Goal: Transaction & Acquisition: Download file/media

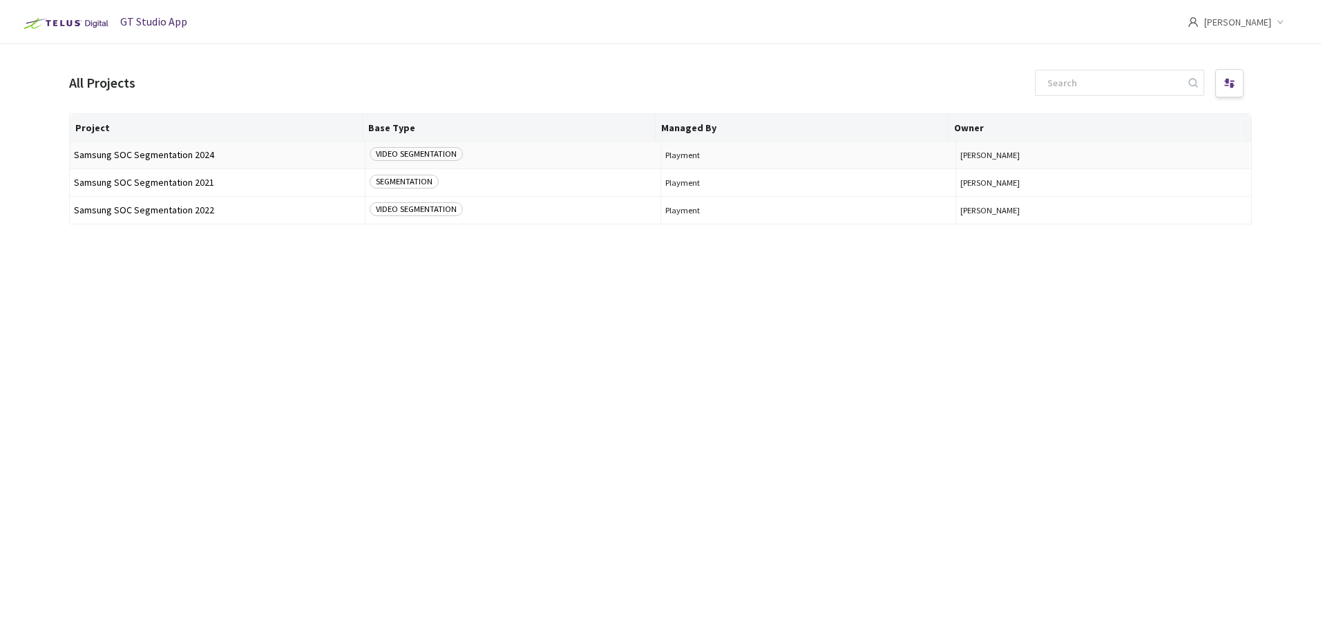
click at [160, 155] on span "Samsung SOC Segmentation 2024" at bounding box center [217, 155] width 287 height 10
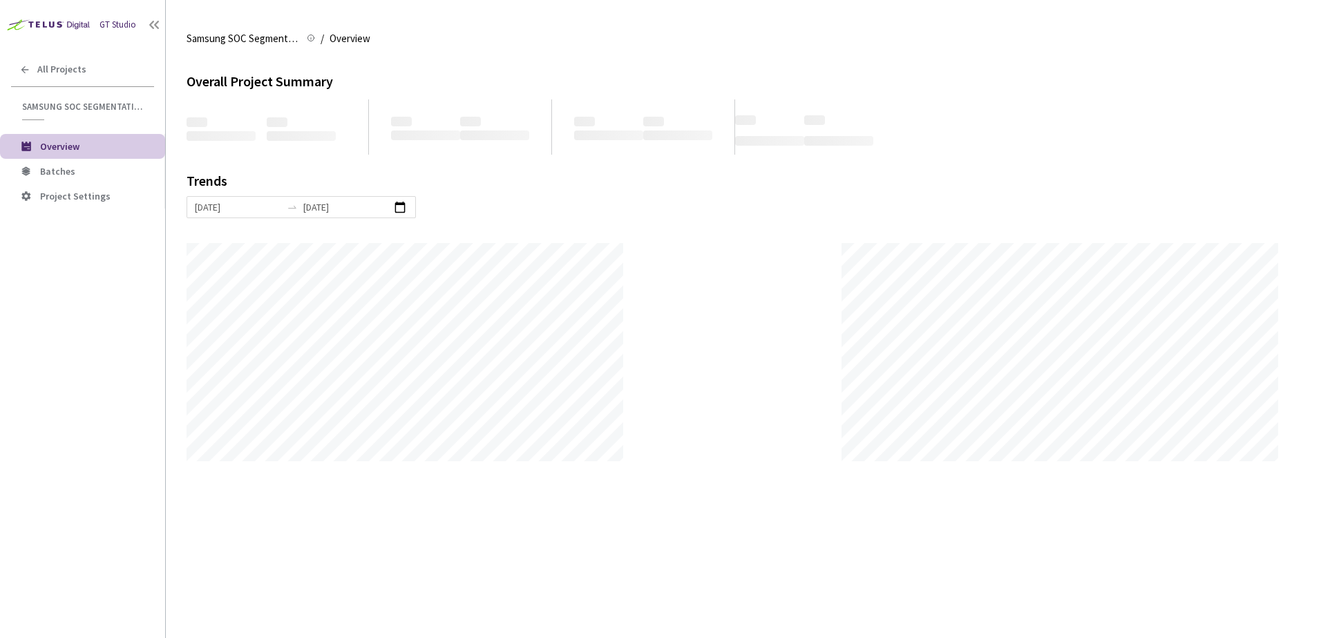
scroll to position [638, 1321]
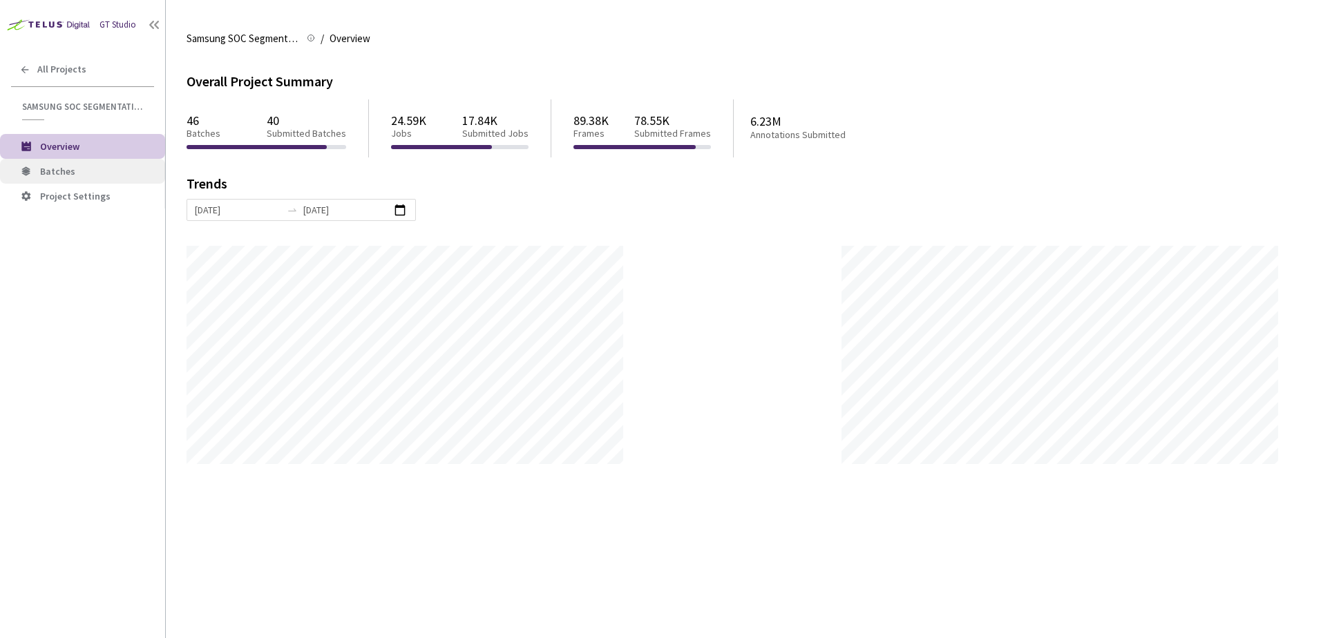
click at [58, 173] on span "Batches" at bounding box center [57, 171] width 35 height 12
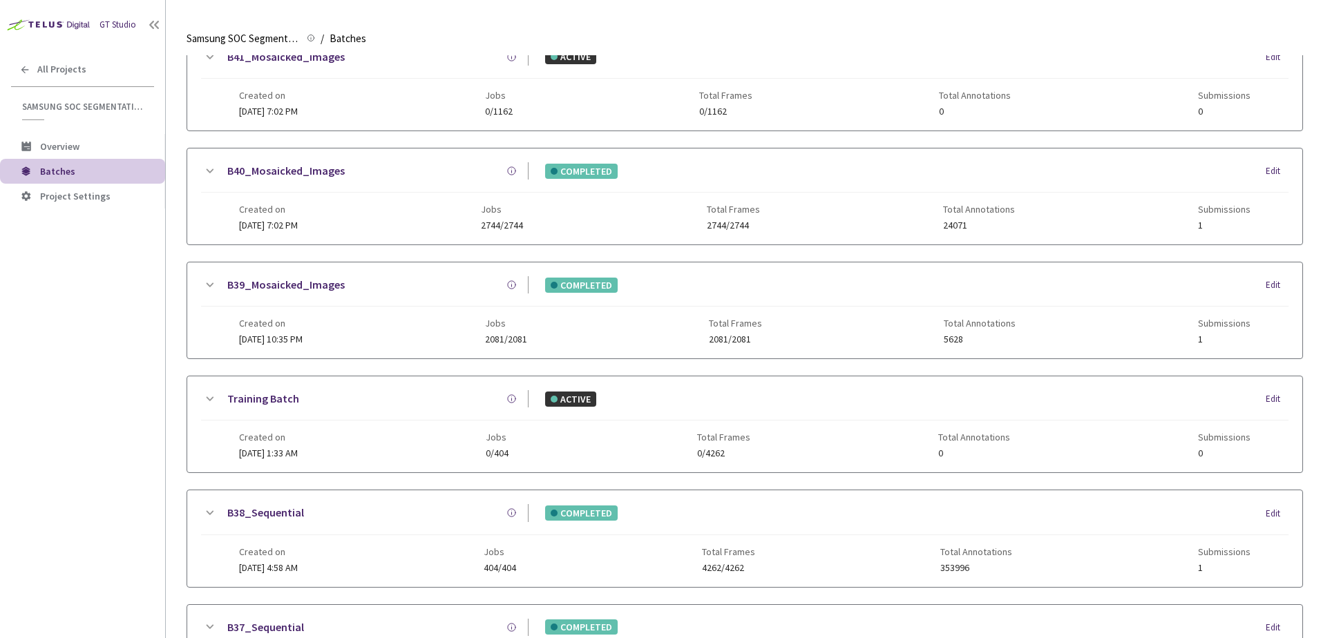
scroll to position [345, 0]
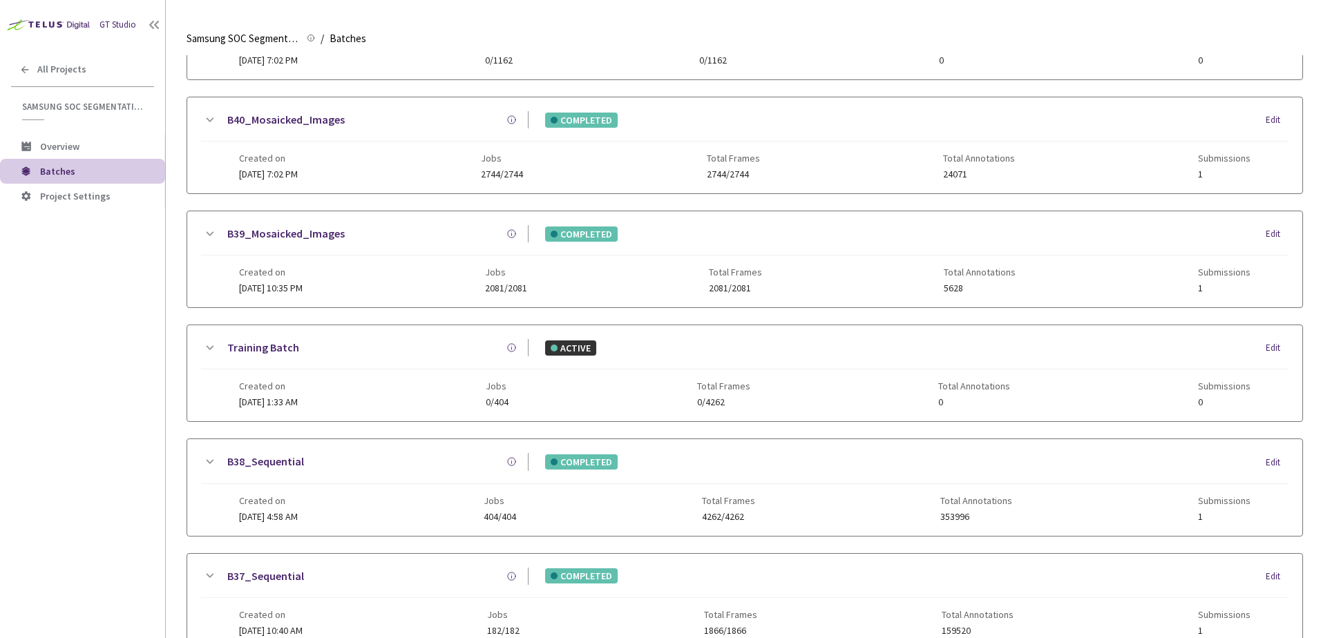
click at [211, 457] on icon at bounding box center [209, 462] width 17 height 17
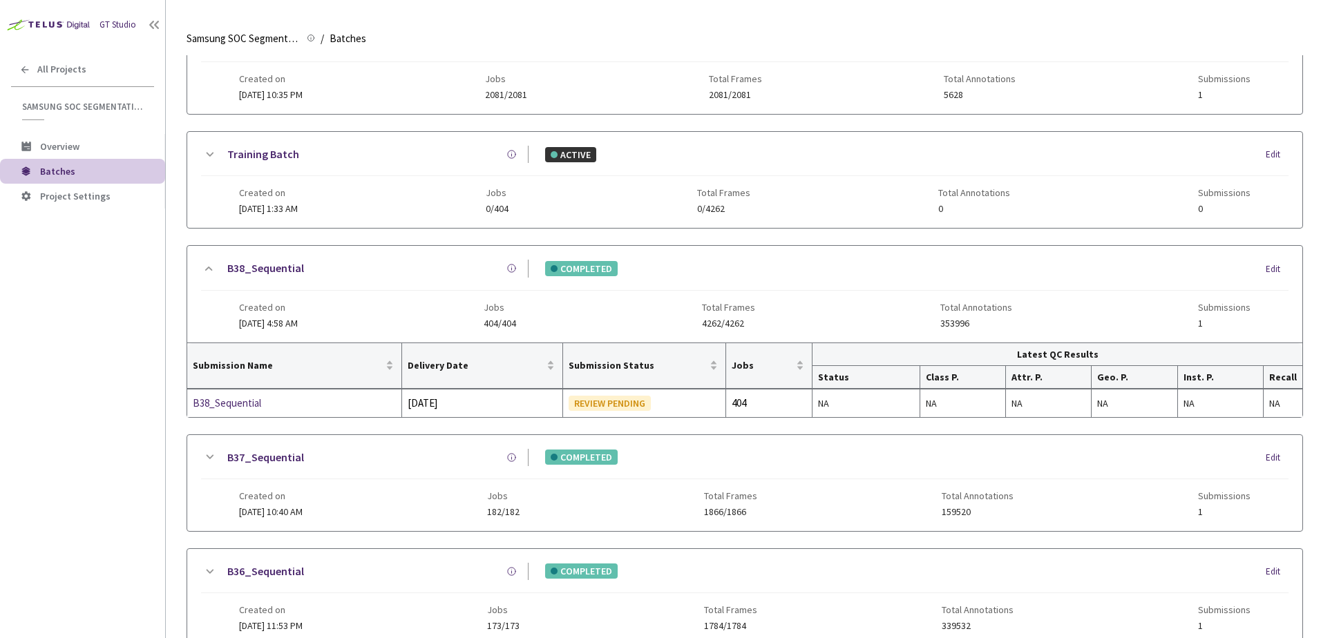
scroll to position [553, 0]
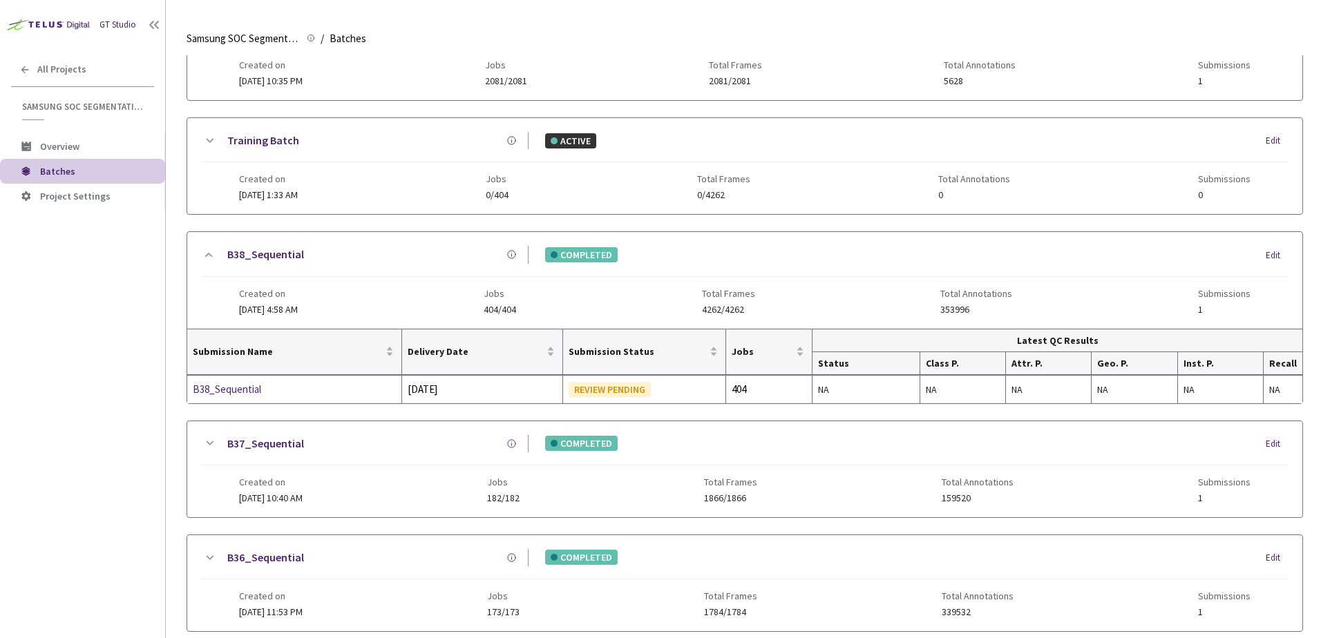
click at [200, 253] on div "B38_Sequential COMPLETED Edit Created on 18 Jul, 2025 at 4:58 AM Jobs 404/404 T…" at bounding box center [744, 280] width 1115 height 96
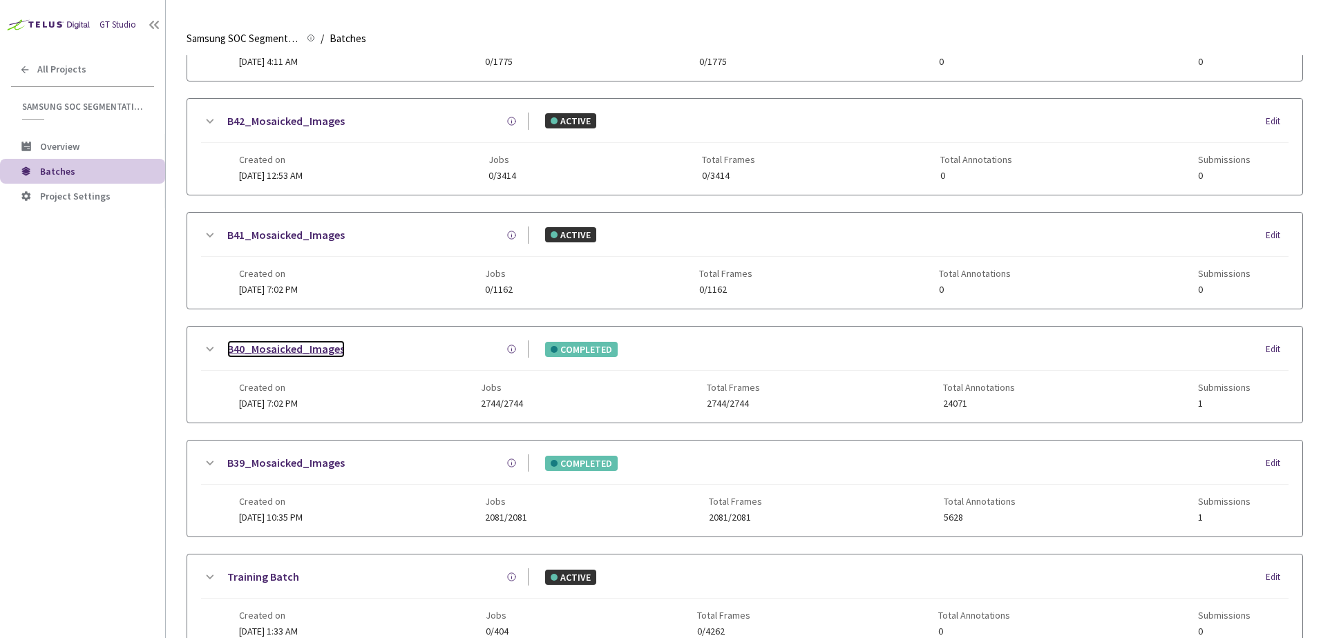
scroll to position [69, 0]
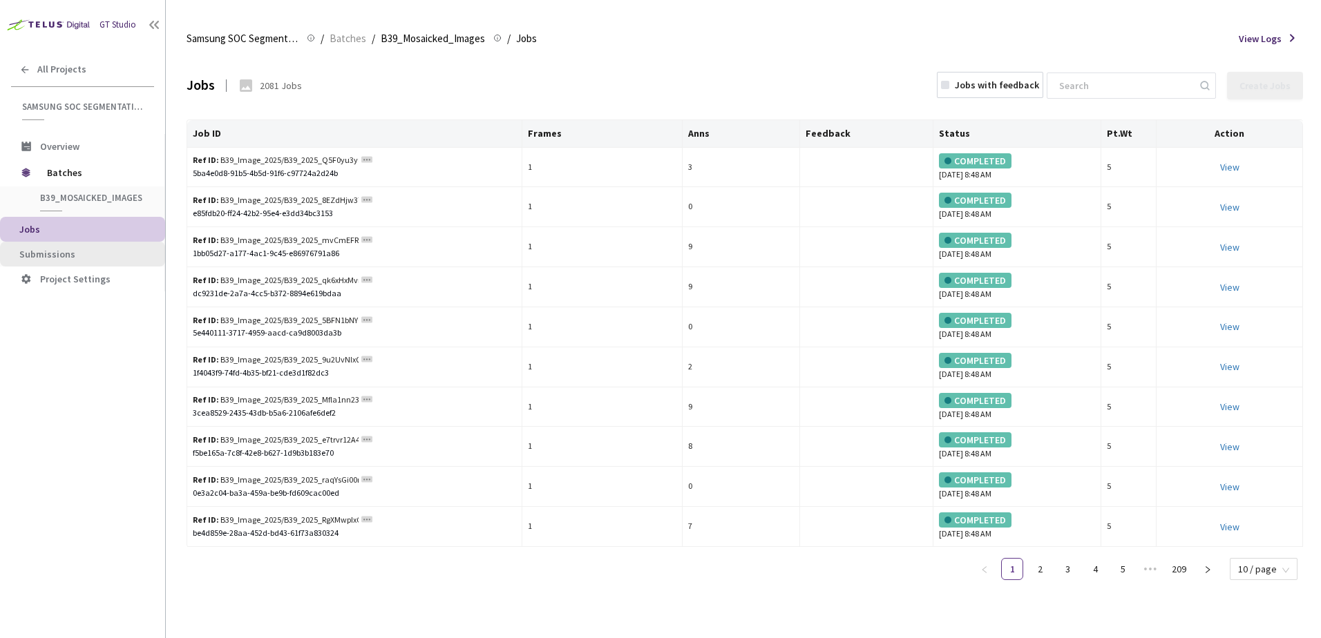
click at [49, 253] on span "Submissions" at bounding box center [47, 254] width 56 height 12
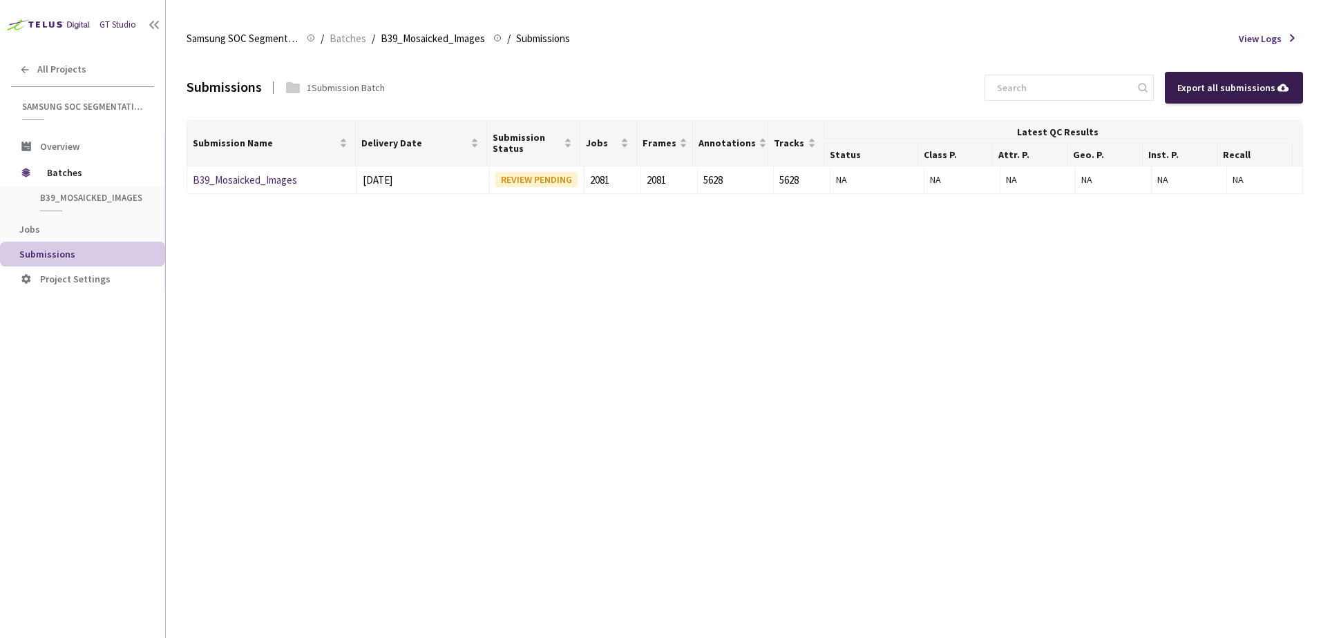
click at [1187, 83] on div "Export all submissions" at bounding box center [1233, 87] width 113 height 15
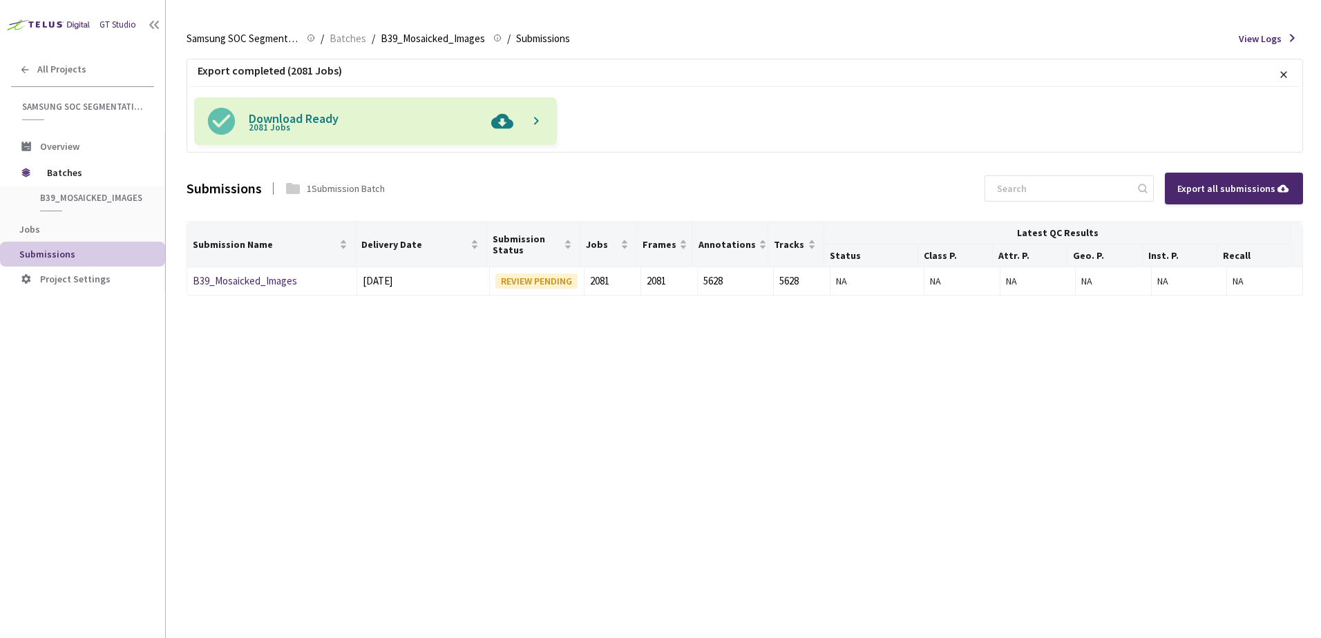
click at [499, 119] on img at bounding box center [502, 121] width 36 height 48
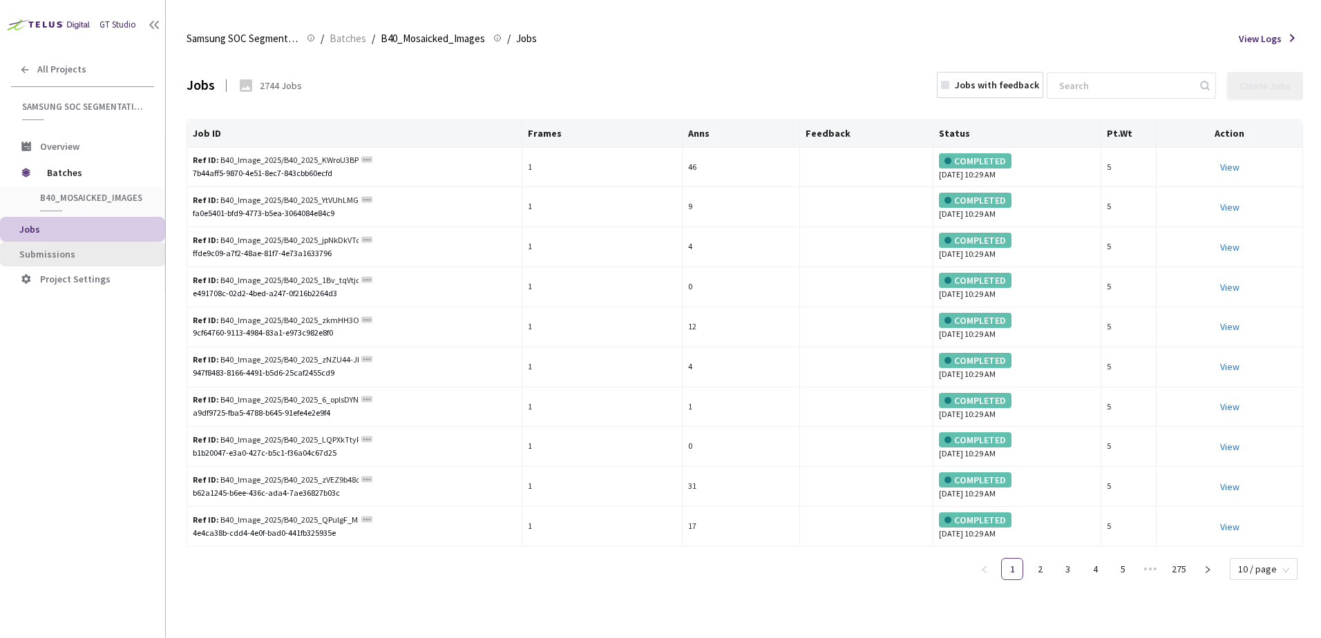
click at [35, 245] on li "Submissions" at bounding box center [82, 254] width 165 height 25
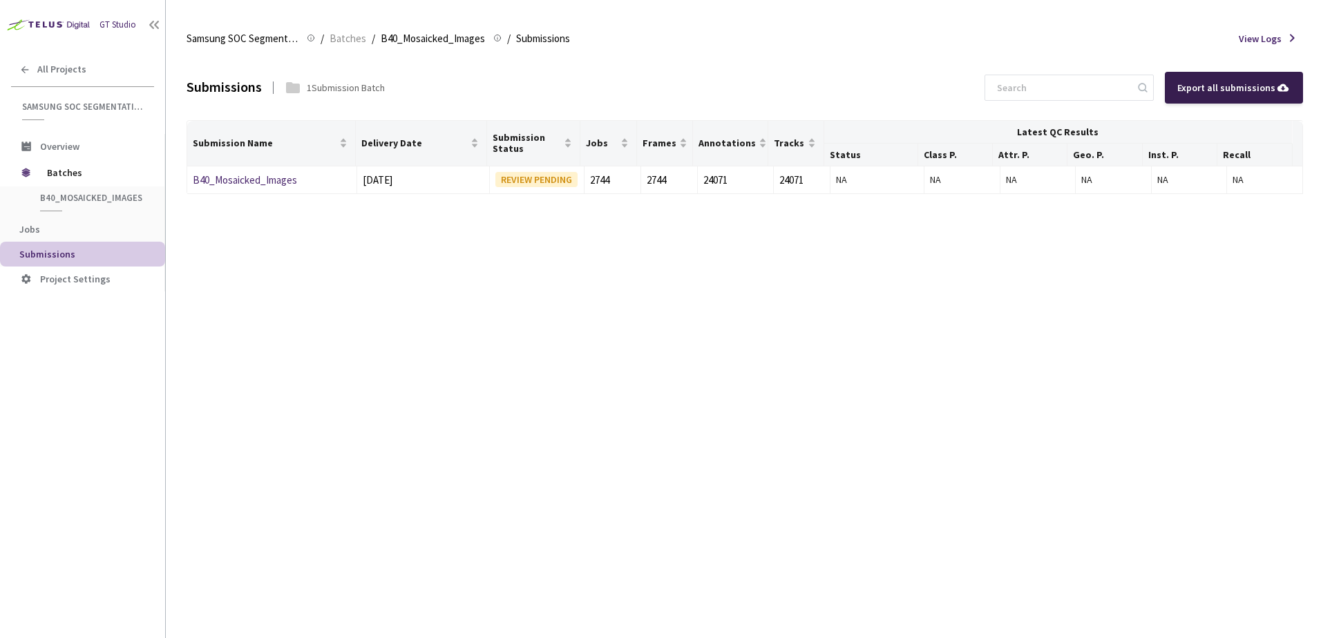
click at [1225, 80] on div "Export all submissions" at bounding box center [1233, 87] width 113 height 15
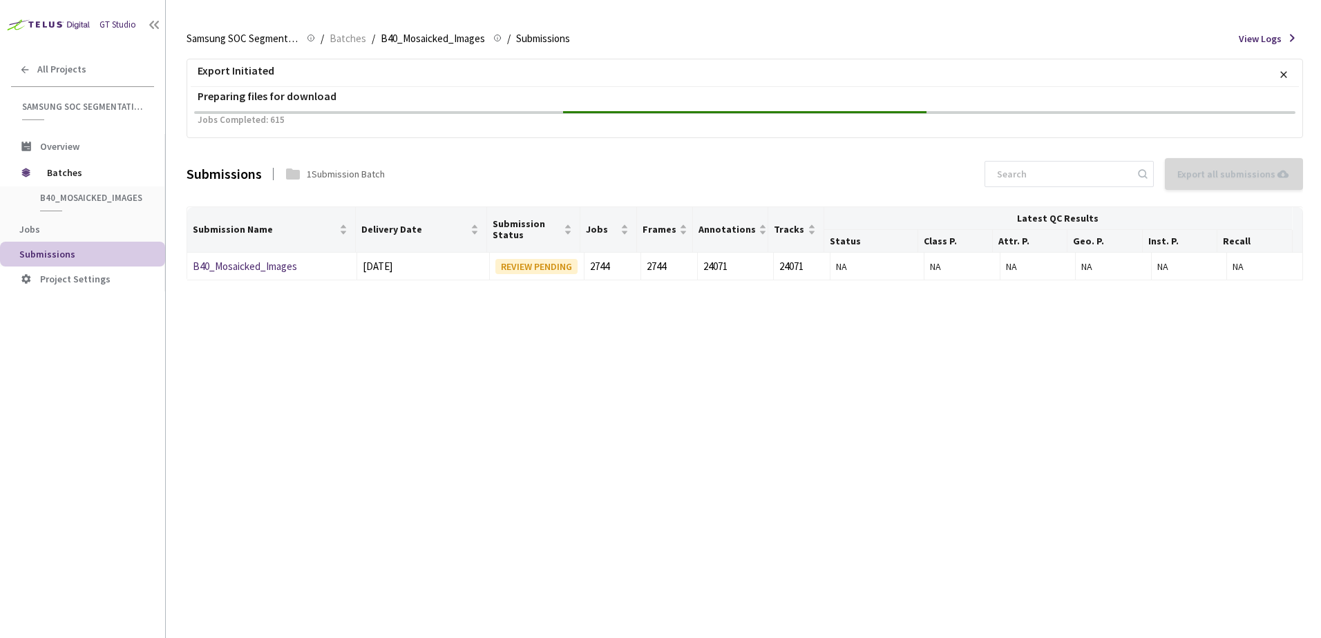
click at [614, 496] on div "Export Initiated × Preparing files for download Jobs Completed: 615 Submissions…" at bounding box center [744, 346] width 1116 height 583
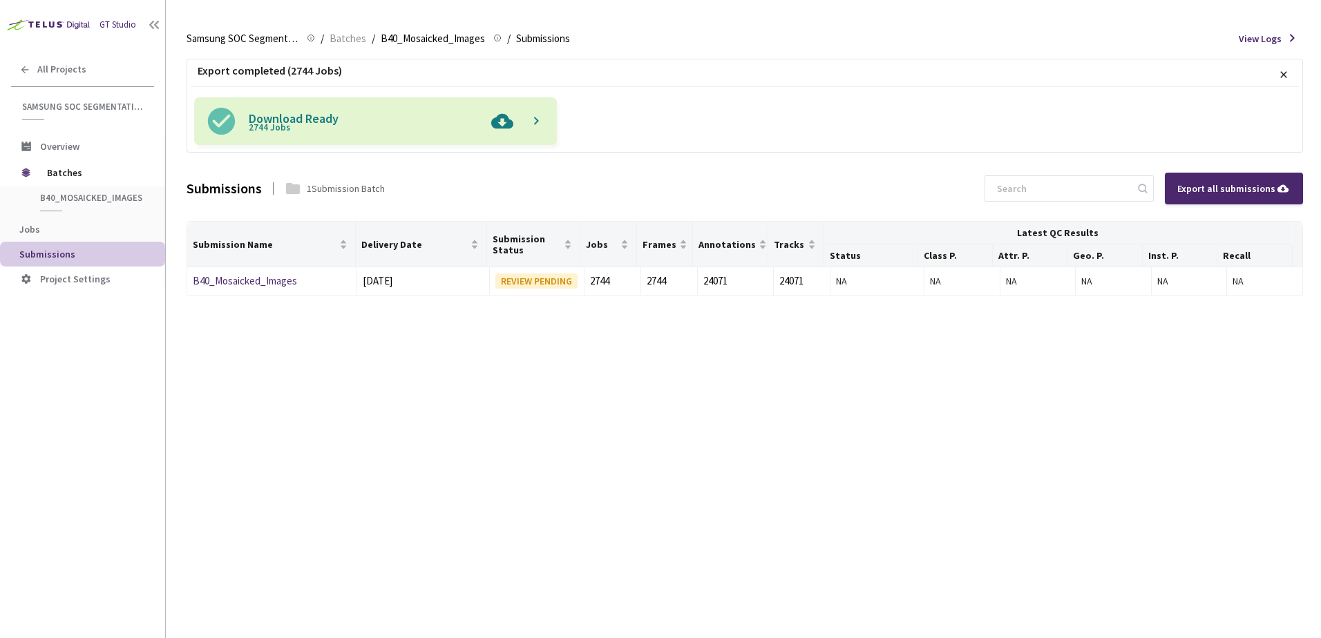
click at [496, 119] on img at bounding box center [502, 121] width 36 height 48
